Goal: Complete application form

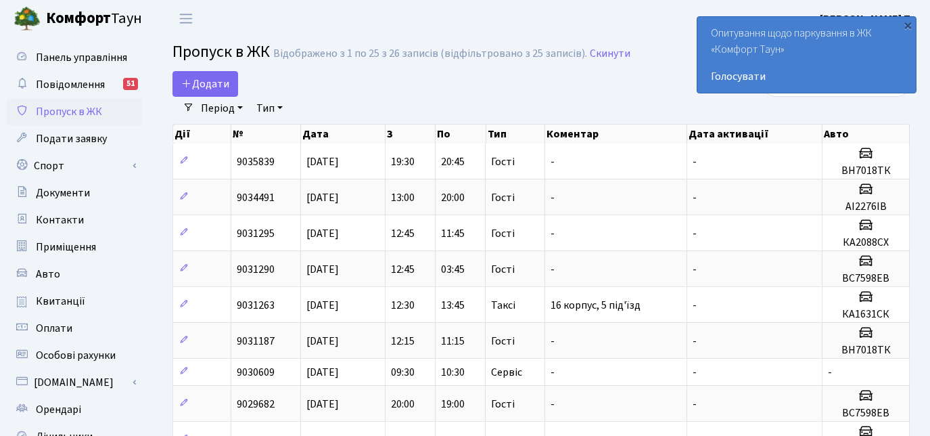
select select "25"
drag, startPoint x: 0, startPoint y: 0, endPoint x: 205, endPoint y: 78, distance: 219.3
click at [205, 78] on span "Додати" at bounding box center [205, 83] width 48 height 15
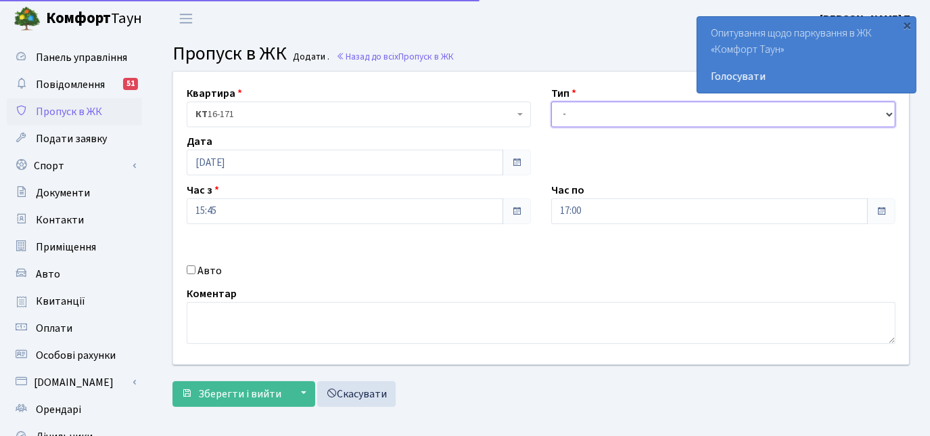
click at [568, 110] on select "- Доставка Таксі Гості Сервіс" at bounding box center [723, 114] width 344 height 26
select select "3"
click at [551, 101] on select "- Доставка Таксі Гості Сервіс" at bounding box center [723, 114] width 344 height 26
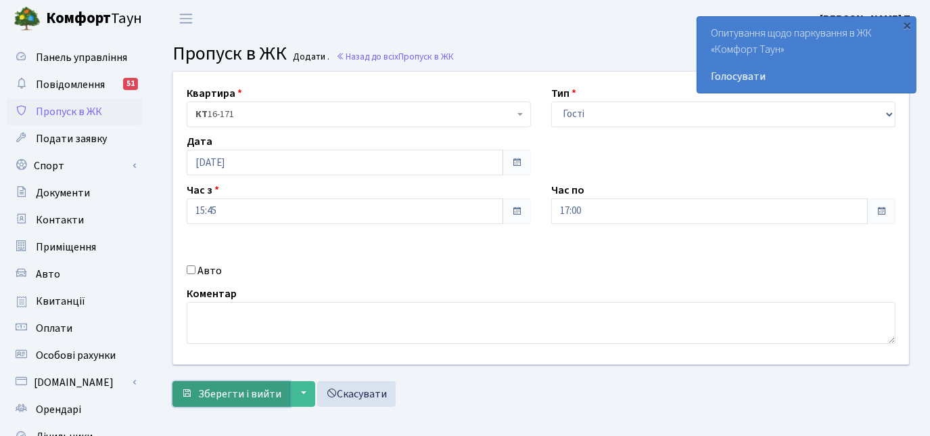
click at [238, 386] on span "Зберегти і вийти" at bounding box center [239, 393] width 83 height 15
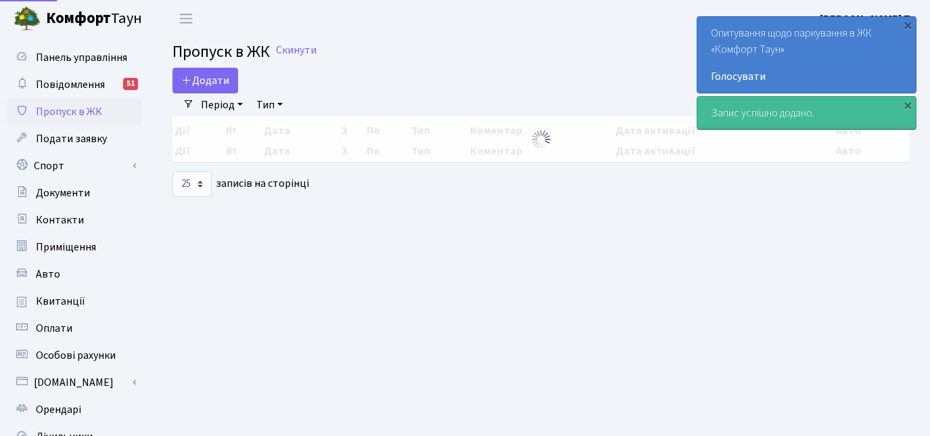
select select "25"
